Goal: Book appointment/travel/reservation

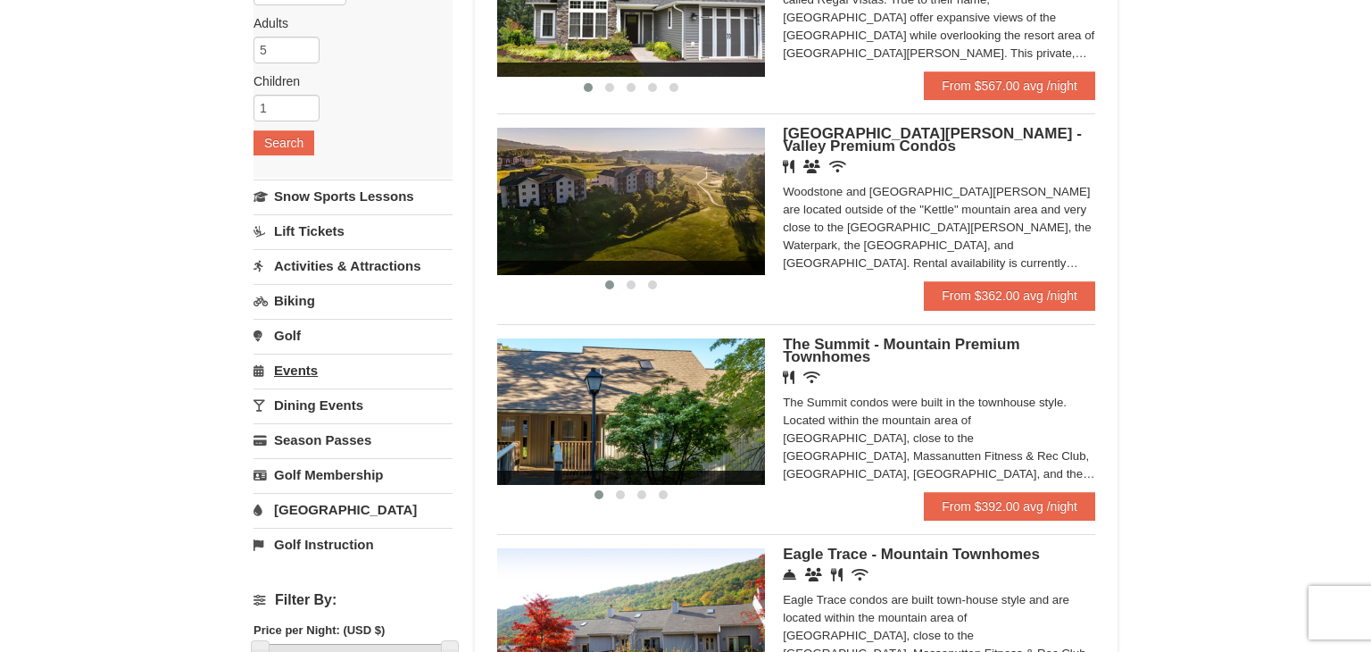
scroll to position [263, 0]
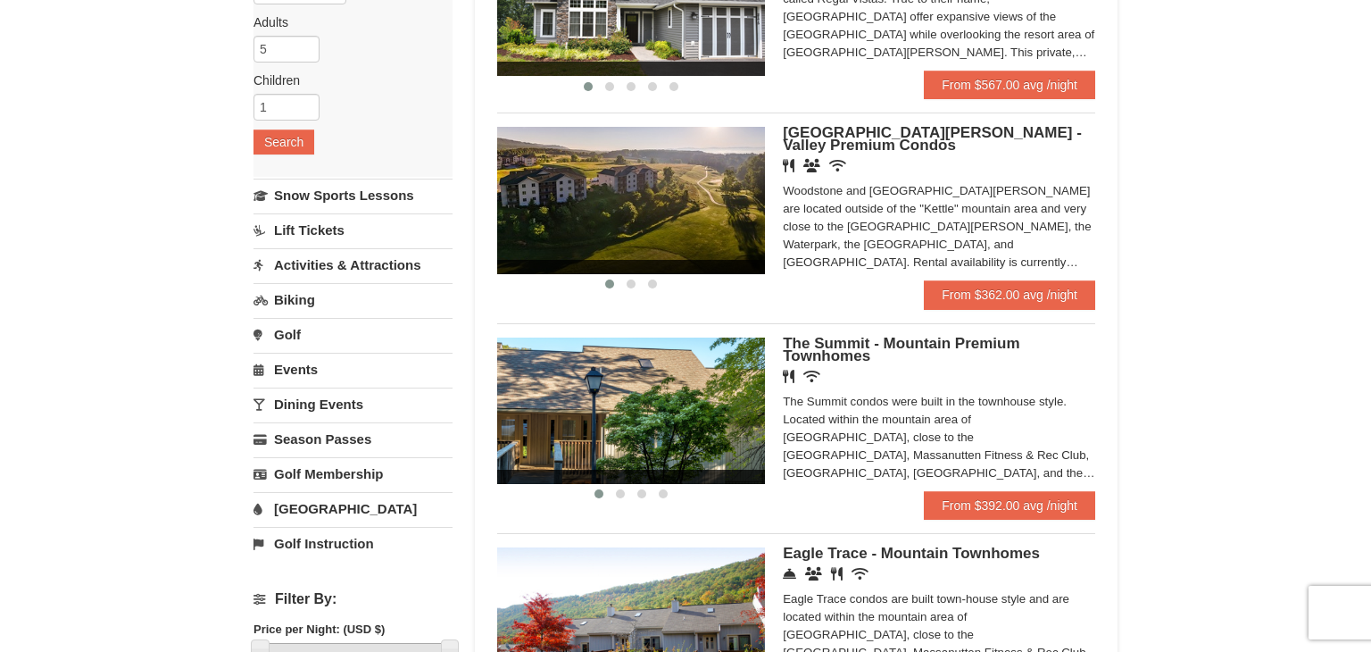
click at [323, 233] on link "Lift Tickets" at bounding box center [353, 229] width 199 height 33
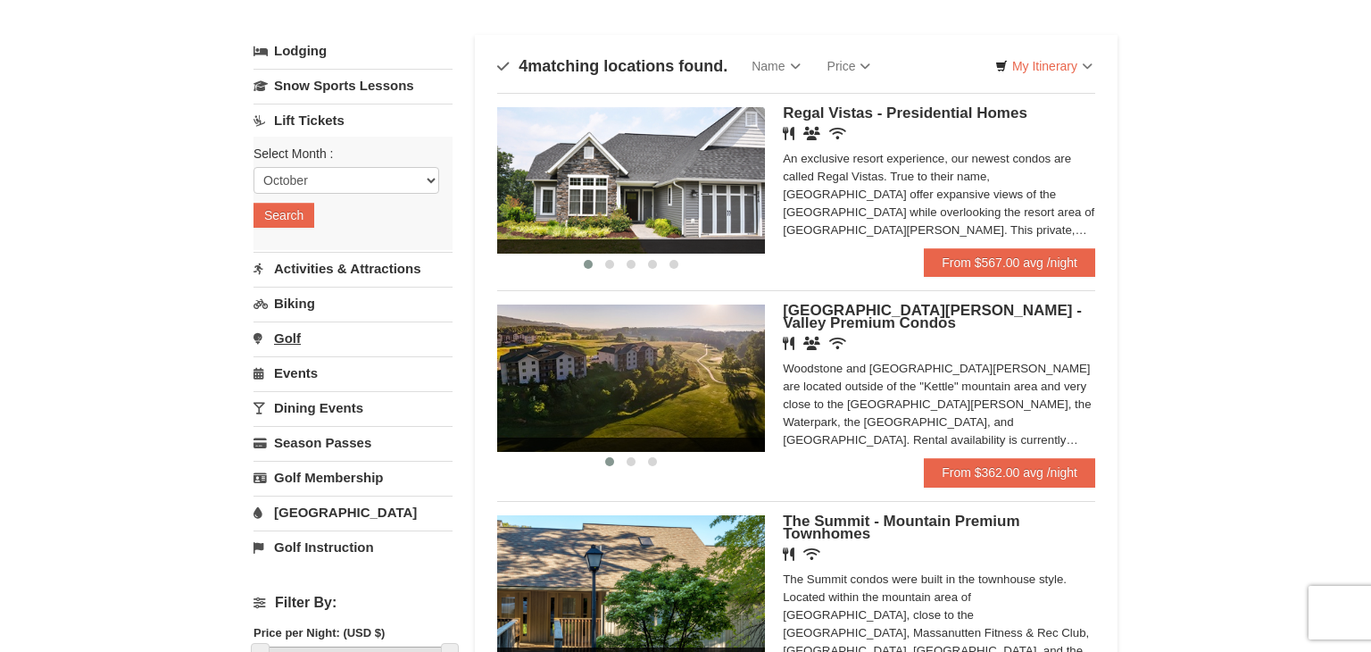
scroll to position [90, 0]
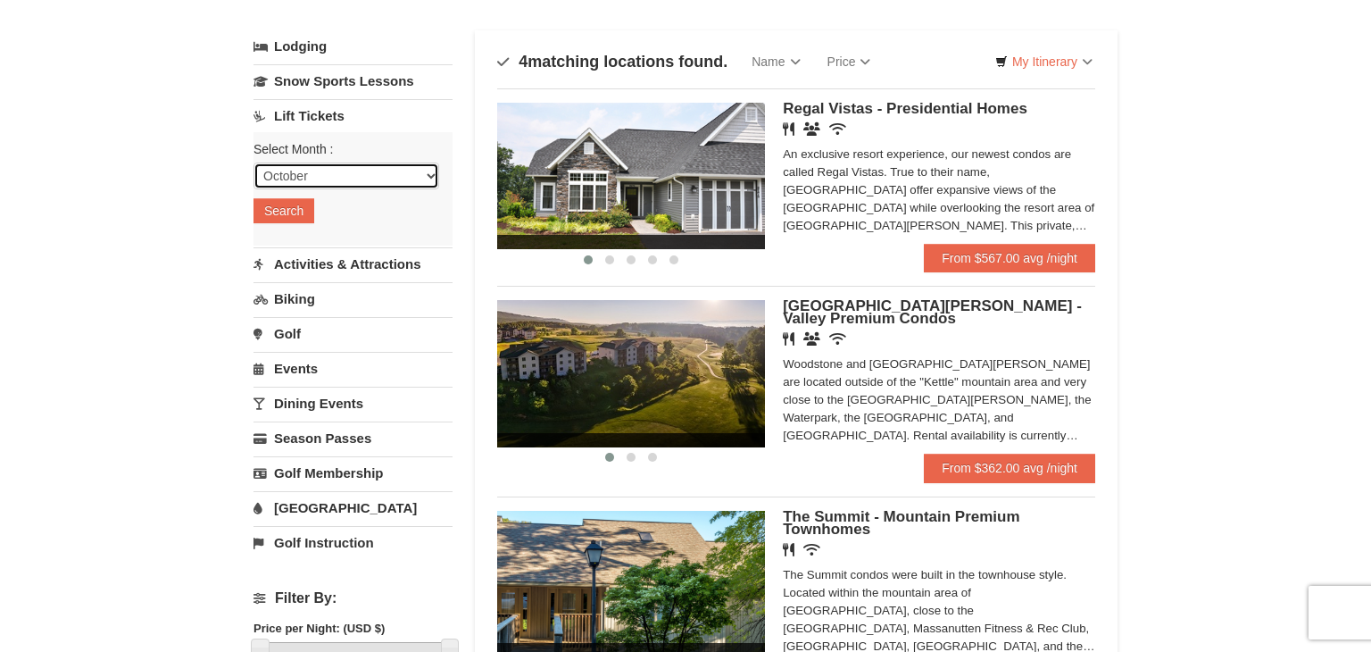
click at [428, 173] on select "October November December January February March April May June July August Sep…" at bounding box center [347, 175] width 186 height 27
select select "12"
click at [254, 162] on select "October November December January February March April May June July August Sep…" at bounding box center [347, 175] width 186 height 27
click at [285, 211] on button "Search" at bounding box center [284, 210] width 61 height 25
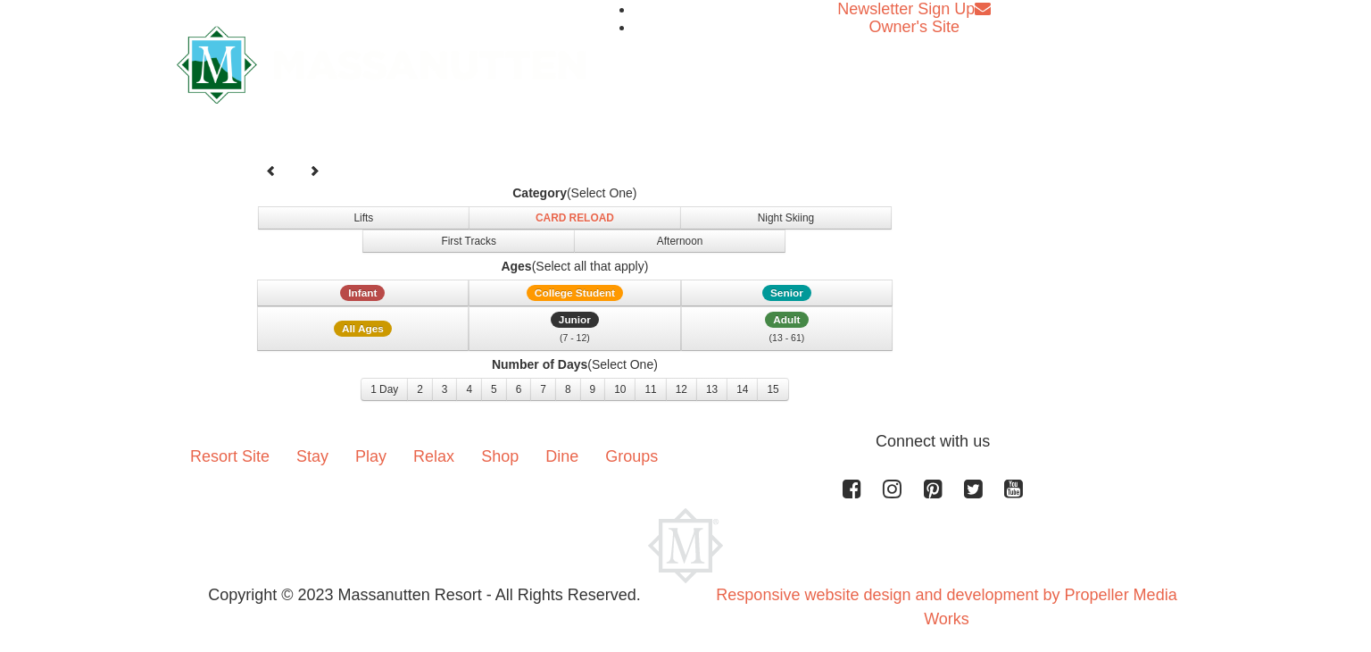
select select "12"
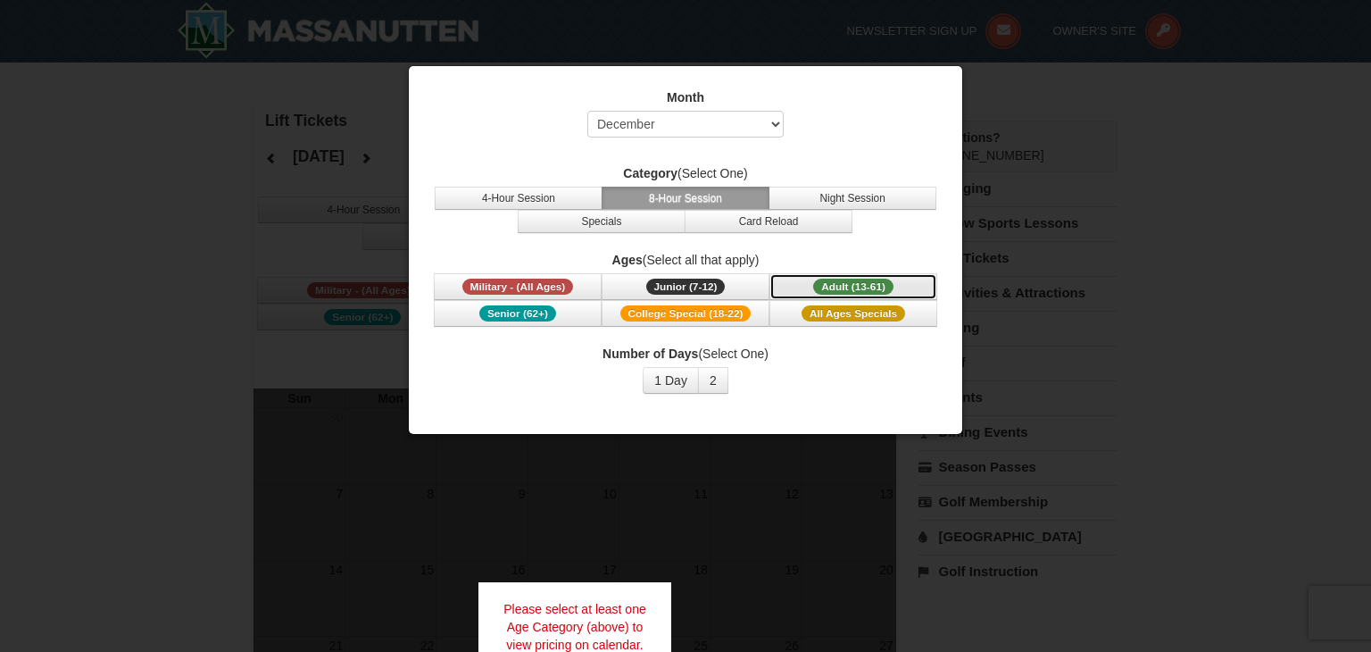
click at [839, 284] on span "Adult (13-61)" at bounding box center [853, 287] width 80 height 16
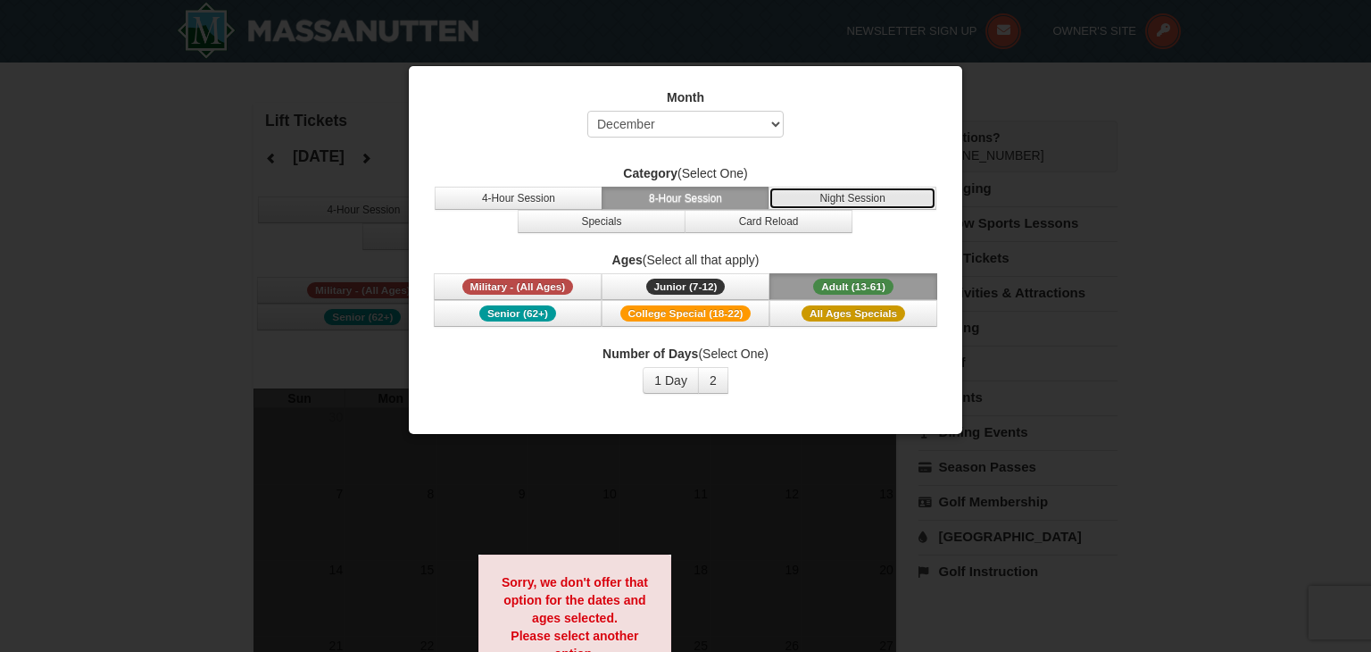
click at [867, 192] on button "Night Session" at bounding box center [853, 198] width 168 height 23
click at [79, 319] on div at bounding box center [685, 326] width 1371 height 652
